Goal: Task Accomplishment & Management: Use online tool/utility

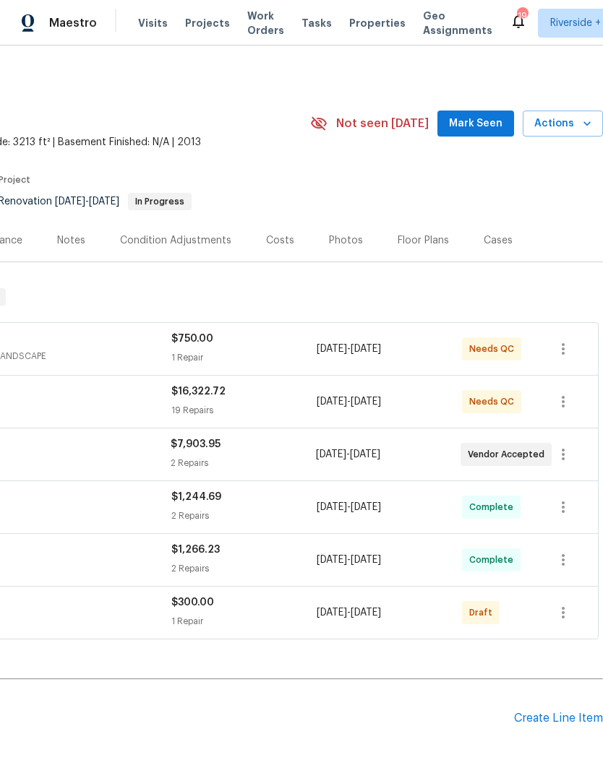
scroll to position [0, 214]
click at [565, 613] on icon "button" at bounding box center [562, 612] width 17 height 17
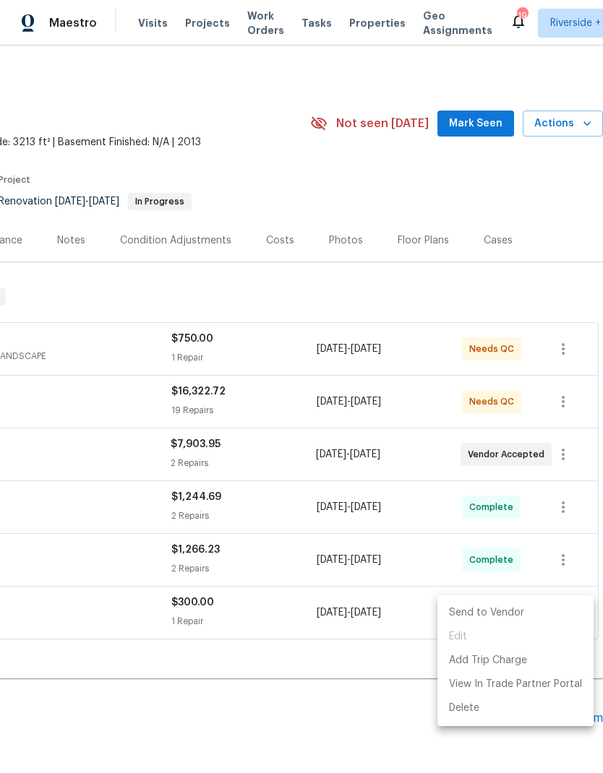
click at [512, 611] on li "Send to Vendor" at bounding box center [515, 613] width 156 height 24
click at [379, 717] on div at bounding box center [301, 386] width 603 height 773
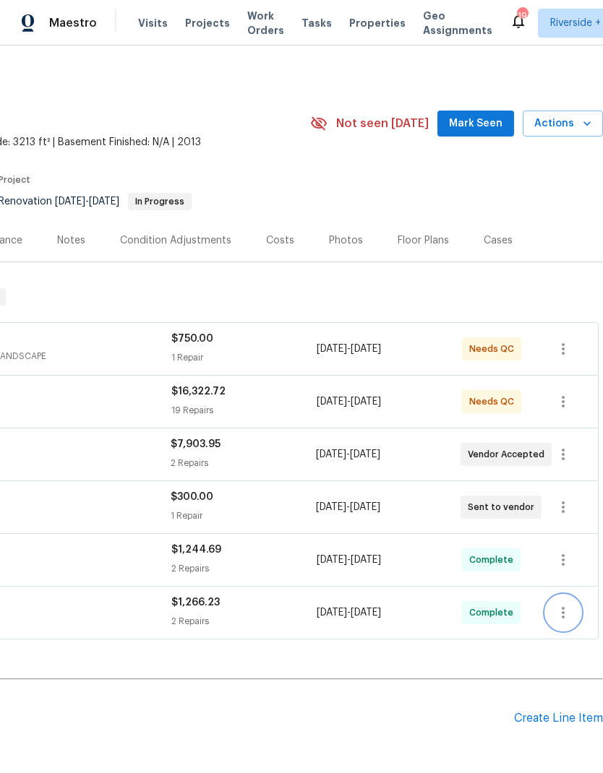
click at [565, 611] on icon "button" at bounding box center [562, 612] width 17 height 17
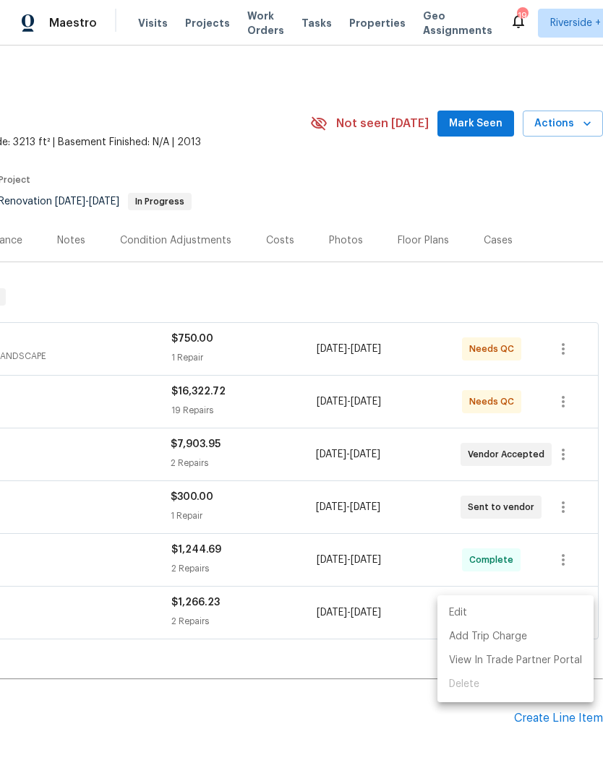
click at [397, 719] on div at bounding box center [301, 386] width 603 height 773
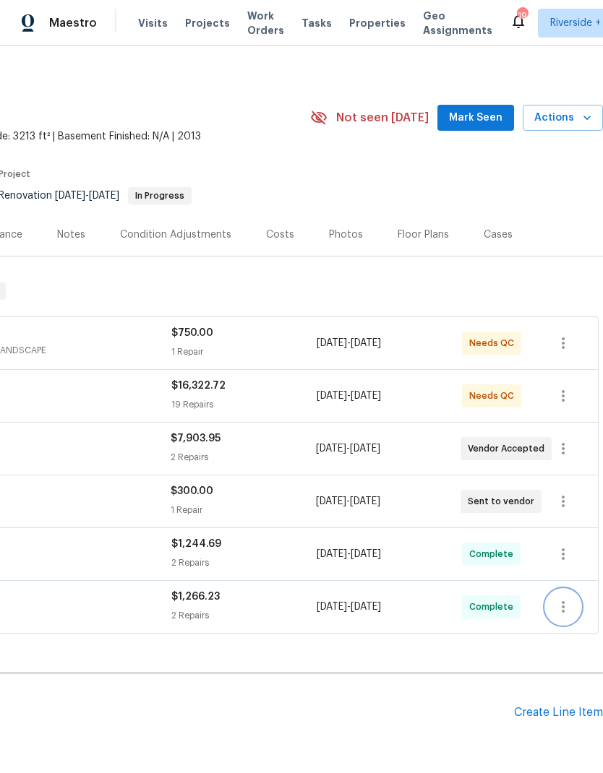
scroll to position [6, 214]
click at [569, 501] on icon "button" at bounding box center [562, 501] width 17 height 17
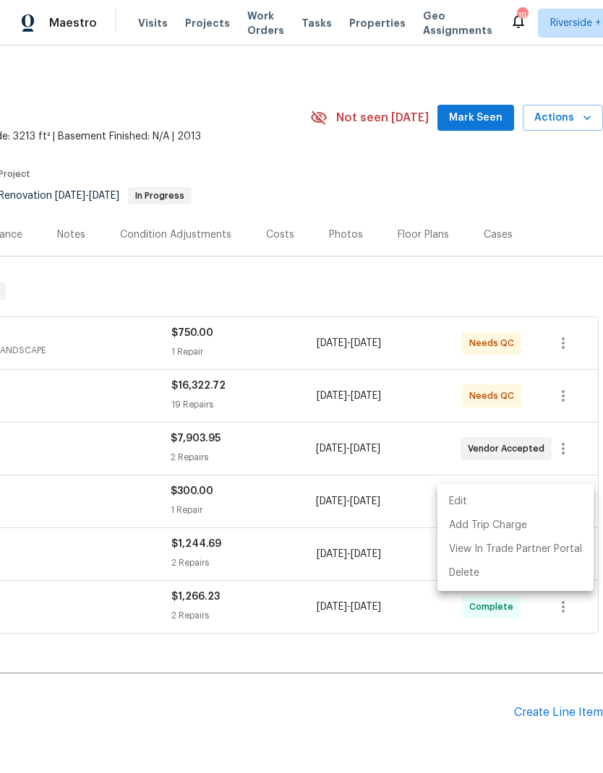
click at [518, 497] on li "Edit" at bounding box center [515, 502] width 156 height 24
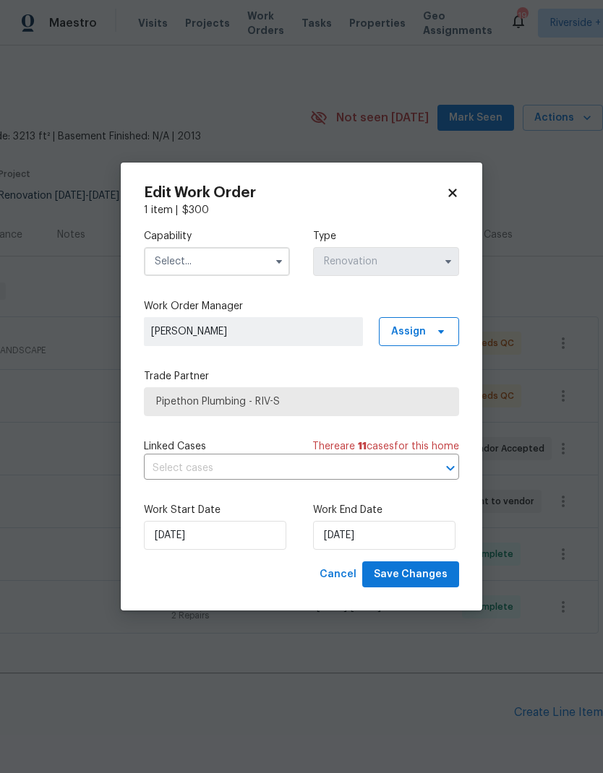
click at [432, 692] on body "Maestro Visits Projects Work Orders Tasks Properties Geo Assignments 19 Riversi…" at bounding box center [301, 386] width 603 height 773
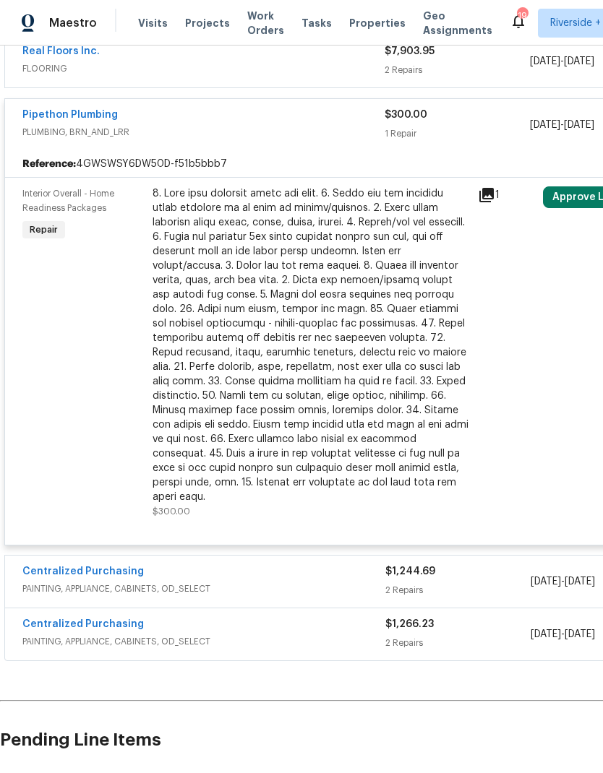
scroll to position [393, 0]
click at [227, 410] on div at bounding box center [310, 345] width 316 height 318
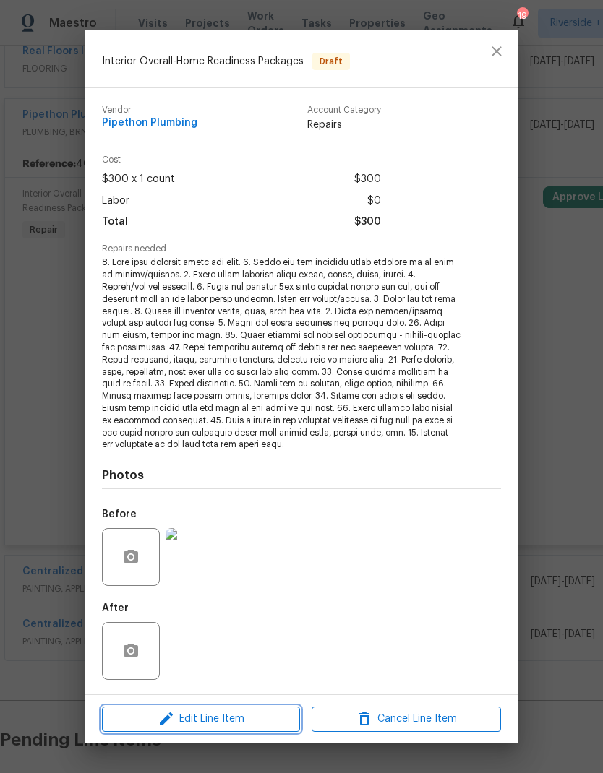
click at [191, 707] on button "Edit Line Item" at bounding box center [201, 719] width 198 height 25
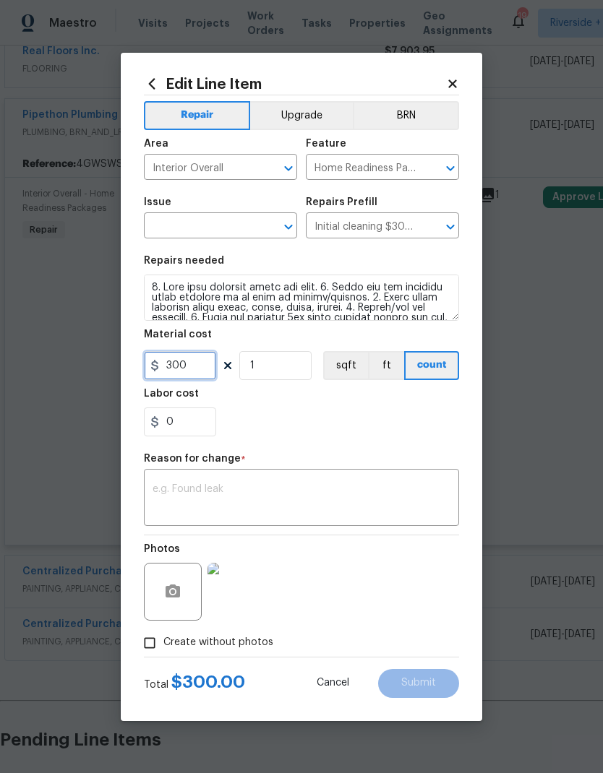
click at [191, 374] on input "300" at bounding box center [180, 365] width 72 height 29
type input "400"
click at [169, 478] on div "x ​" at bounding box center [301, 499] width 315 height 53
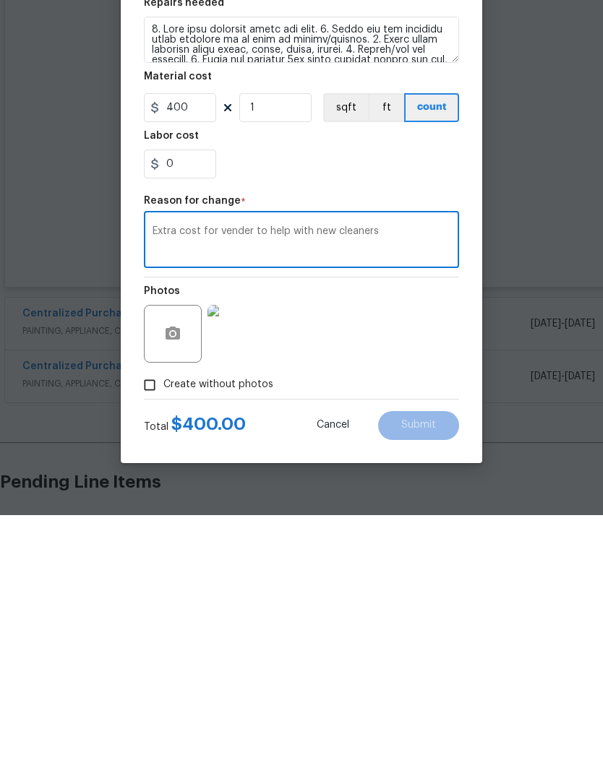
type textarea "Extra cost for vender to help with new cleaners"
click at [428, 535] on div "Photos" at bounding box center [301, 582] width 315 height 94
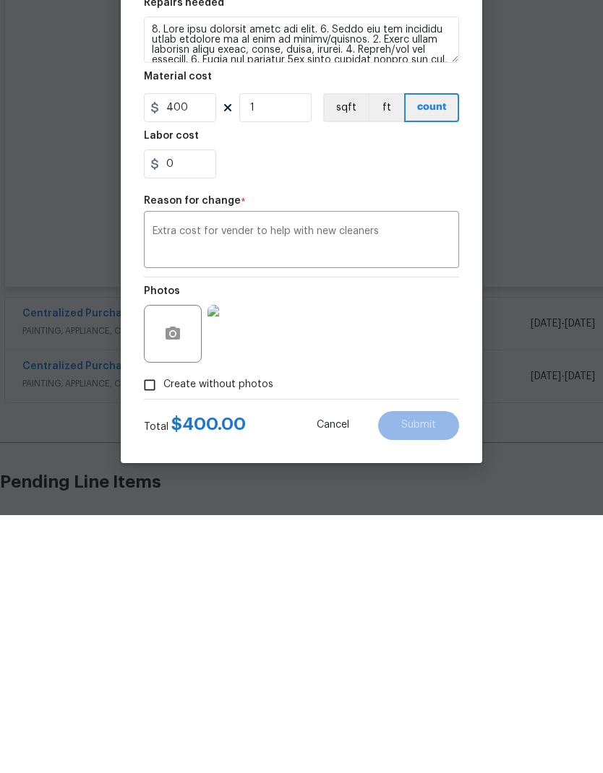
scroll to position [58, 0]
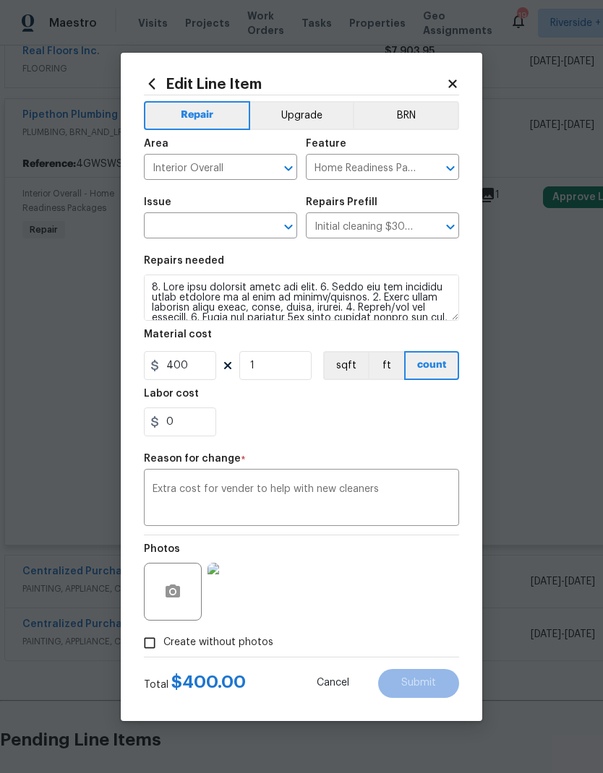
click at [181, 226] on input "text" at bounding box center [200, 227] width 113 height 22
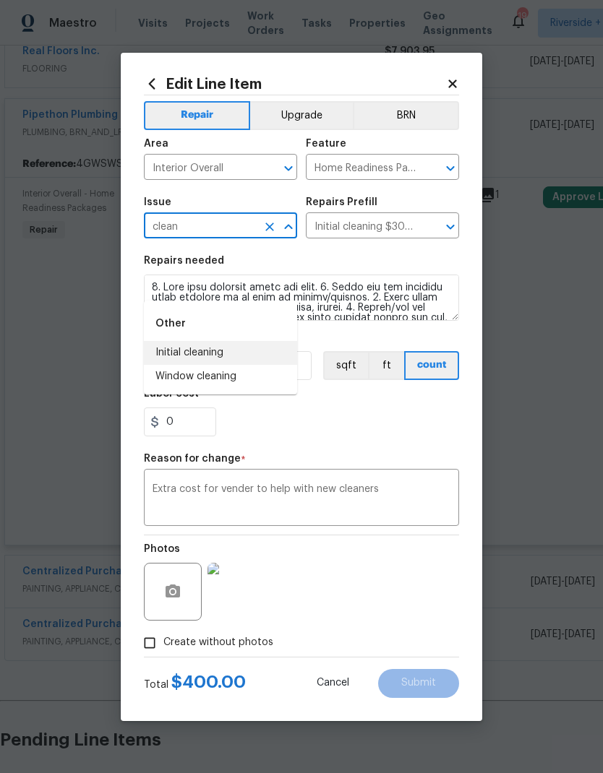
click at [178, 341] on li "Initial cleaning" at bounding box center [220, 353] width 153 height 24
type input "Initial cleaning"
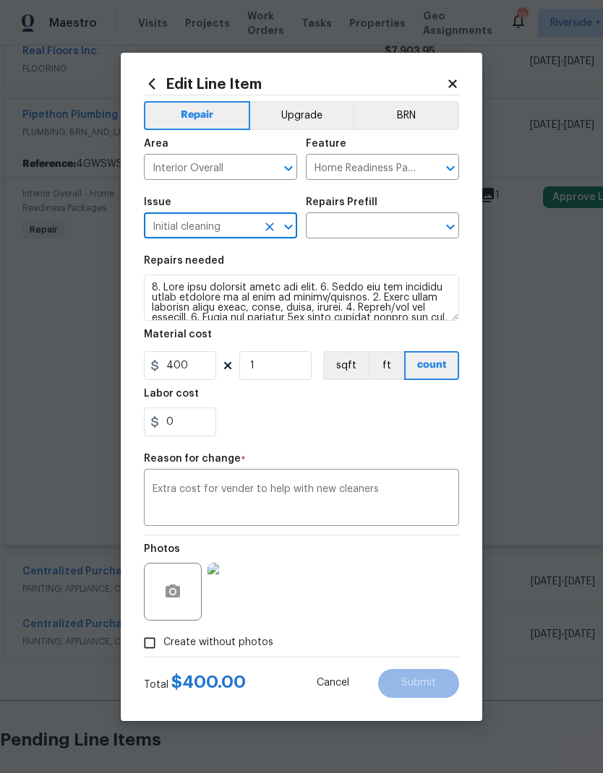
click at [355, 488] on textarea "Extra cost for vender to help with new cleaners" at bounding box center [301, 499] width 298 height 30
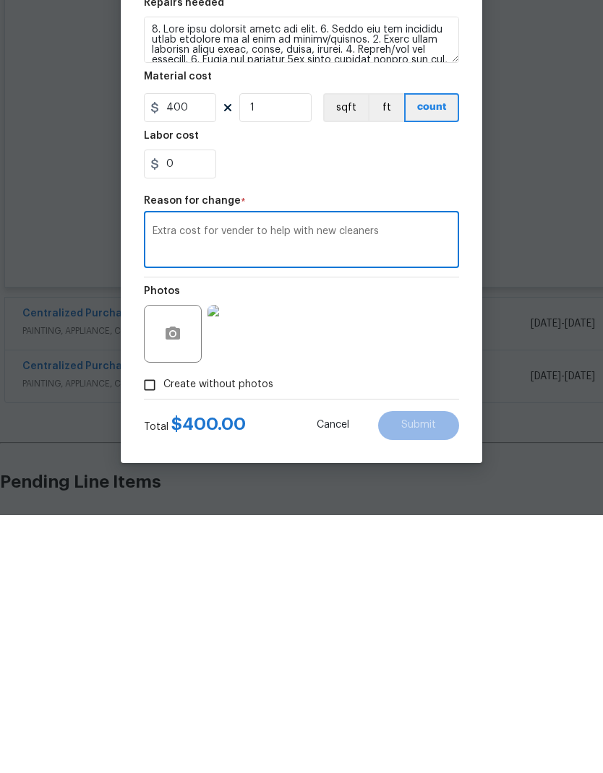
click at [428, 535] on div "Photos" at bounding box center [301, 582] width 315 height 94
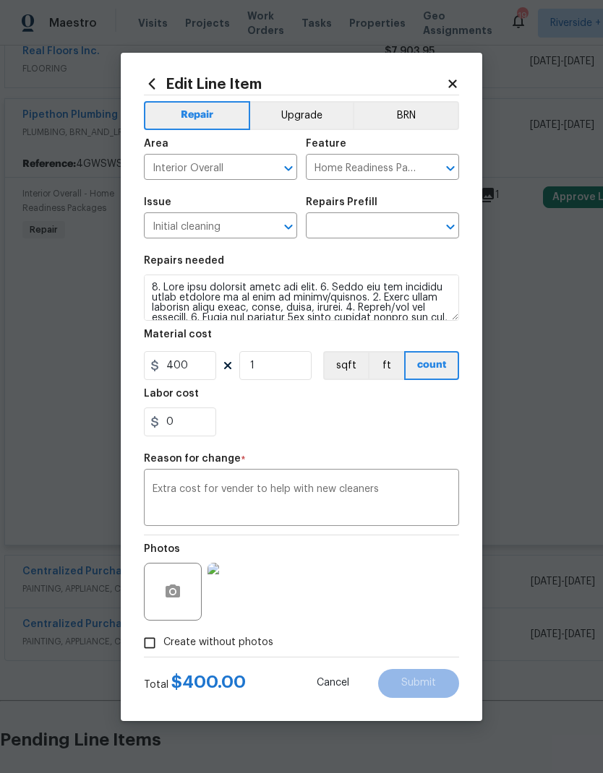
click at [403, 229] on input "text" at bounding box center [362, 227] width 113 height 22
click at [418, 306] on li "Initial cleaning $300.00" at bounding box center [382, 318] width 153 height 24
type input "Initial cleaning $300.00"
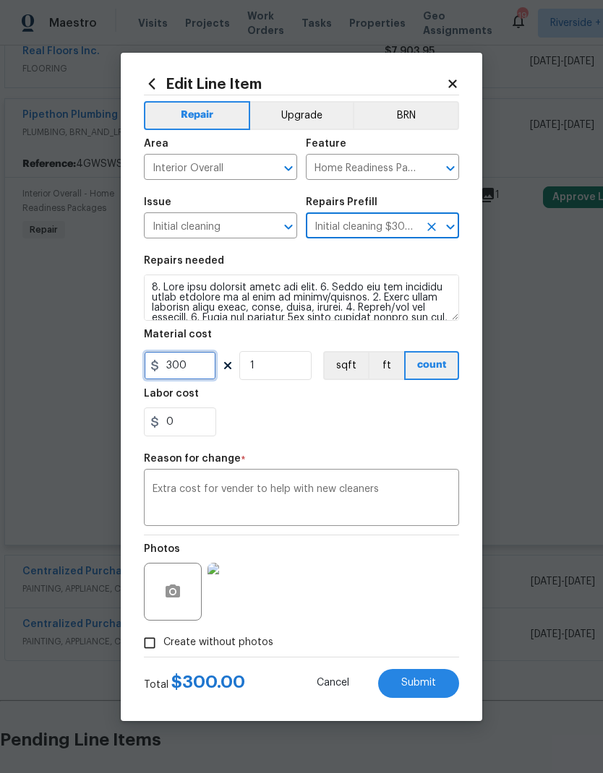
click at [193, 379] on input "300" at bounding box center [180, 365] width 72 height 29
type input "400"
click at [417, 605] on div "Photos" at bounding box center [301, 582] width 315 height 94
click at [424, 679] on span "Submit" at bounding box center [418, 683] width 35 height 11
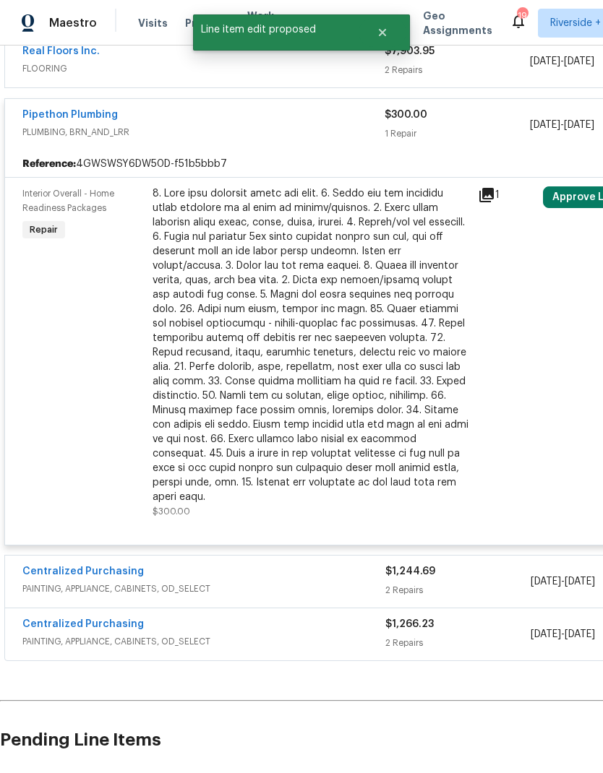
click at [234, 328] on div at bounding box center [310, 345] width 316 height 318
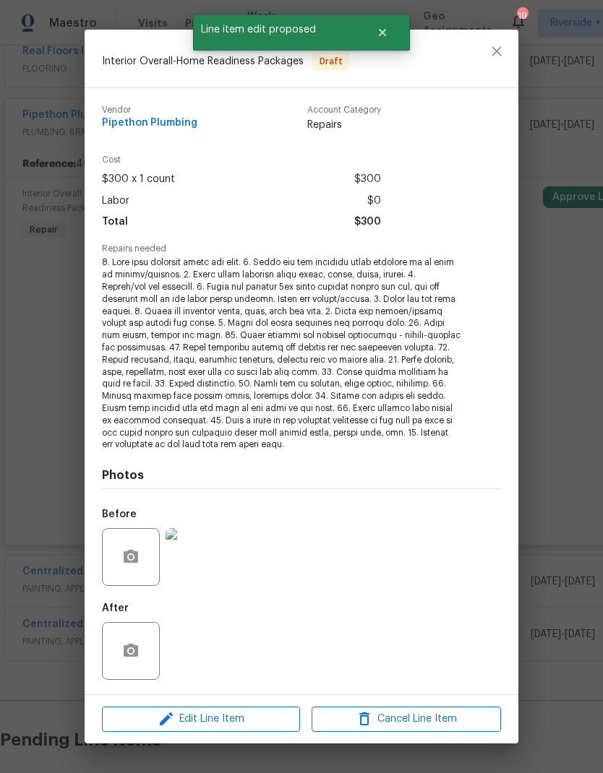
click at [569, 600] on div "Interior Overall - Home Readiness Packages Draft Vendor Pipethon Plumbing Accou…" at bounding box center [301, 386] width 603 height 773
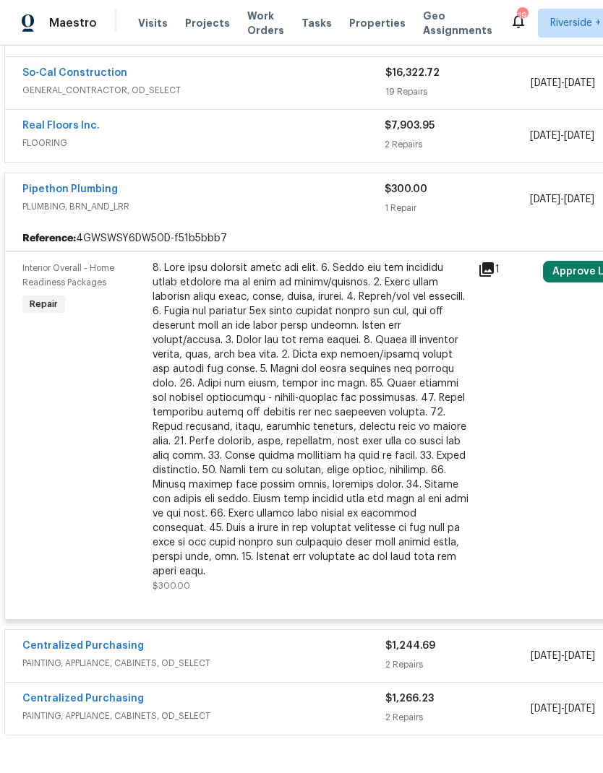
scroll to position [316, 0]
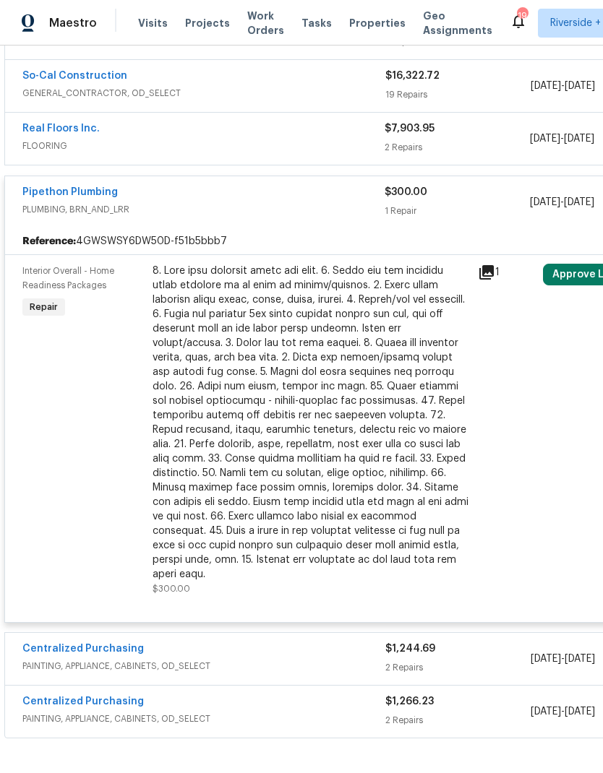
click at [47, 187] on link "Pipethon Plumbing" at bounding box center [69, 192] width 95 height 10
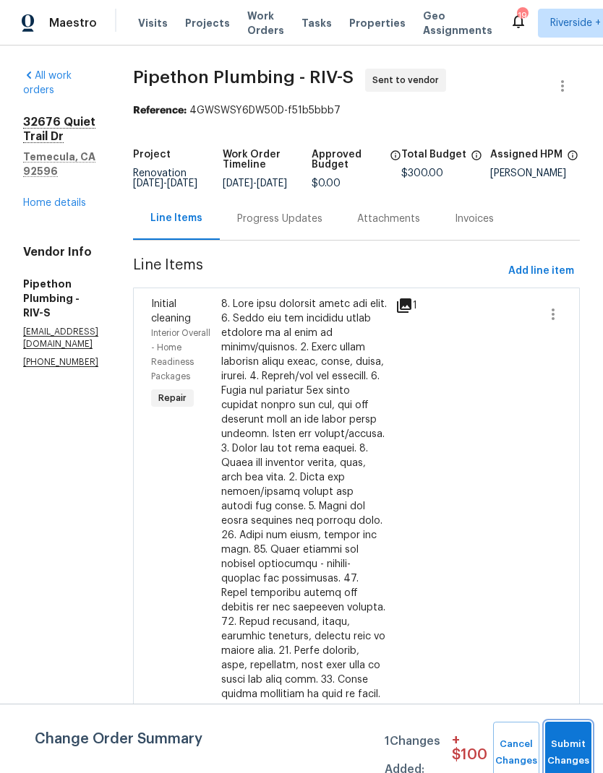
click at [570, 741] on button "Submit Changes" at bounding box center [568, 753] width 46 height 62
